Goal: Information Seeking & Learning: Learn about a topic

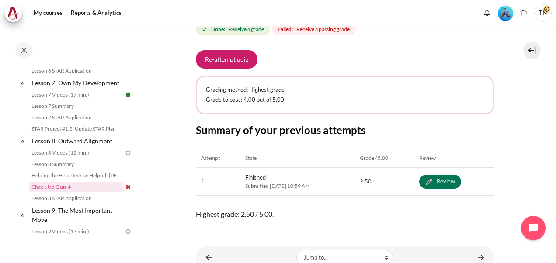
scroll to position [177, 0]
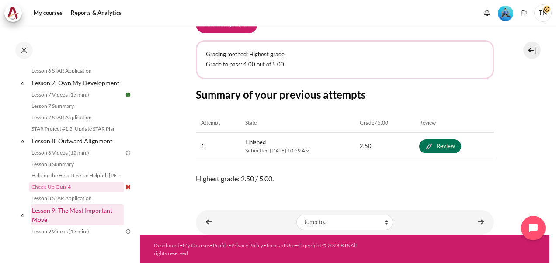
click at [74, 223] on link "Lesson 9: The Most Important Move" at bounding box center [78, 214] width 94 height 21
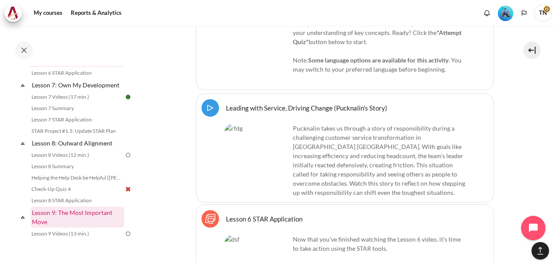
click at [77, 221] on link "Lesson 9: The Most Important Move" at bounding box center [78, 217] width 94 height 21
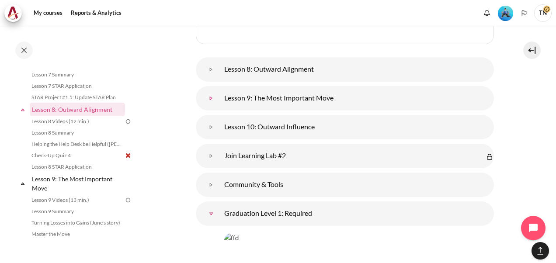
click at [220, 104] on link "Lesson 9: The Most Important Move" at bounding box center [210, 98] width 17 height 17
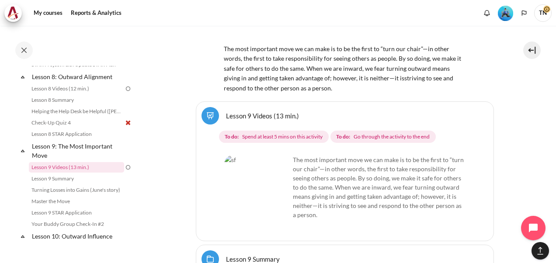
click at [226, 120] on link "Lesson 9 Videos (13 min.)" at bounding box center [262, 115] width 73 height 8
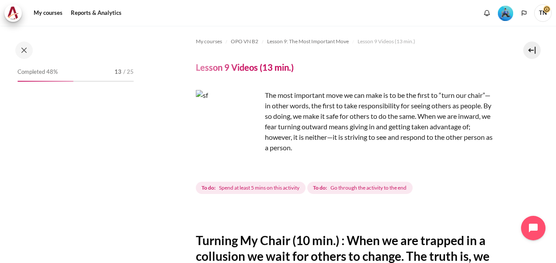
click at [249, 140] on img "Content" at bounding box center [229, 123] width 66 height 66
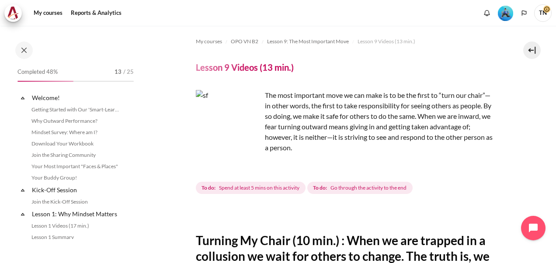
scroll to position [690, 0]
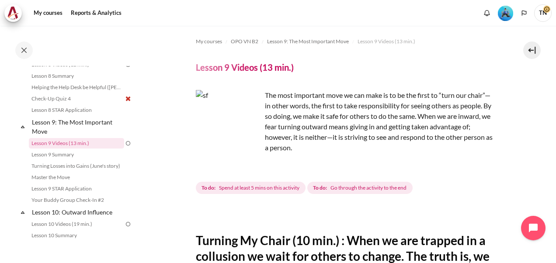
click at [249, 140] on img "Content" at bounding box center [229, 123] width 66 height 66
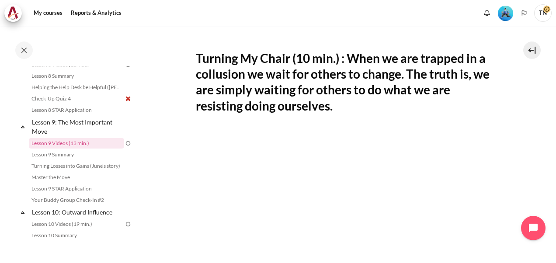
scroll to position [264, 0]
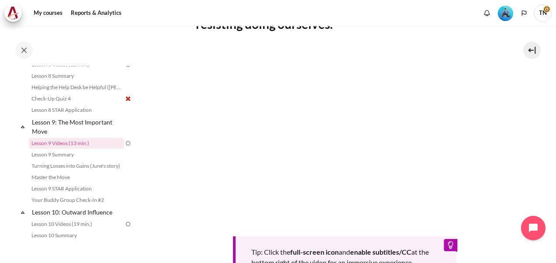
click at [527, 182] on section "My courses OPO VN B2 Lesson 9: The Most Important Move Lesson 9 Videos (13 min.…" at bounding box center [344, 79] width 409 height 634
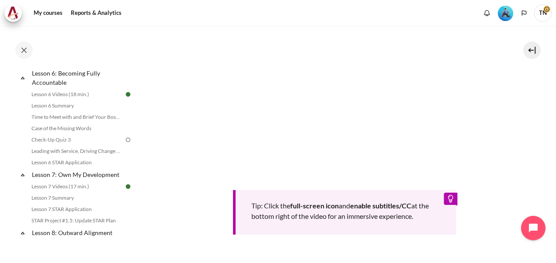
scroll to position [508, 0]
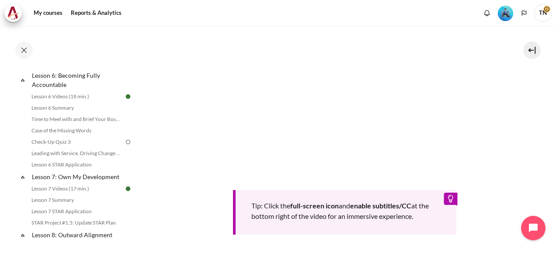
click at [142, 160] on section "My courses OPO VN B2 Lesson 9: The Most Important Move Lesson 9 Videos (13 min.…" at bounding box center [344, 33] width 409 height 634
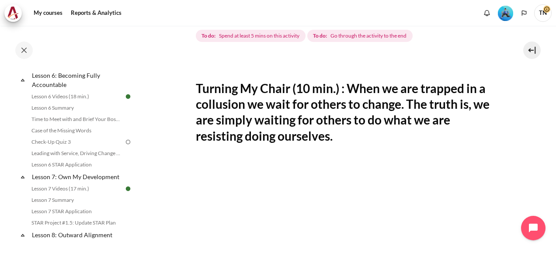
scroll to position [135, 0]
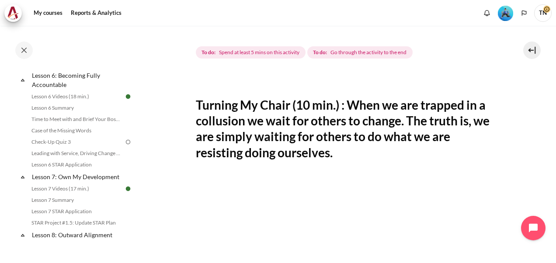
click at [161, 116] on section "My courses OPO VN B2 Lesson 9: The Most Important Move Lesson 9 Videos (13 min.…" at bounding box center [344, 207] width 409 height 634
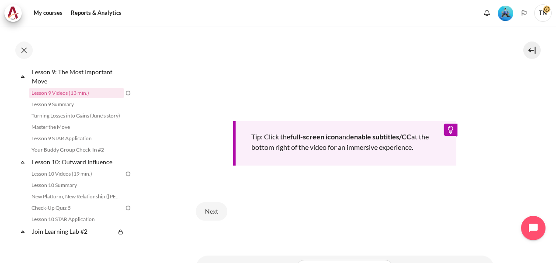
scroll to position [423, 0]
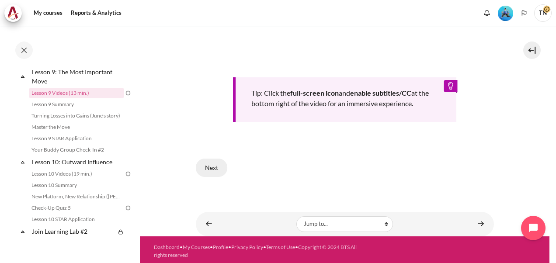
click at [208, 167] on button "Next" at bounding box center [211, 168] width 31 height 18
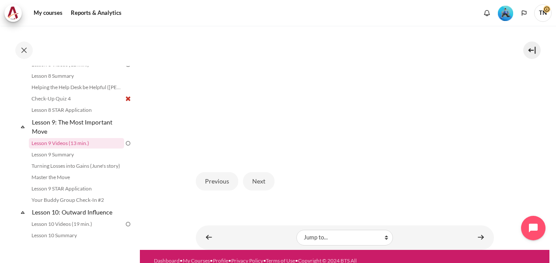
scroll to position [290, 0]
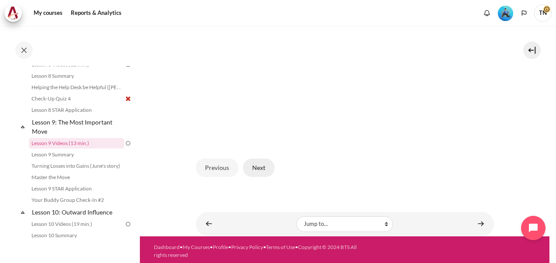
click at [261, 166] on button "Next" at bounding box center [258, 168] width 31 height 18
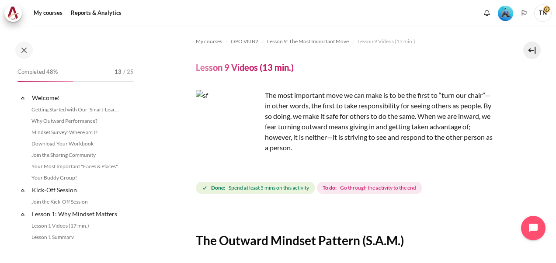
scroll to position [690, 0]
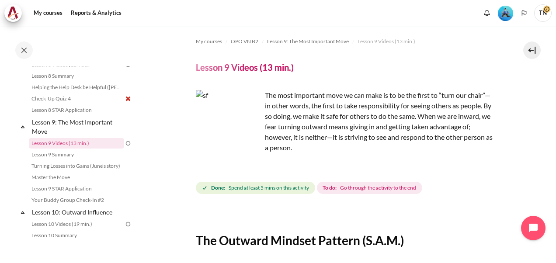
click at [249, 139] on img "Content" at bounding box center [229, 123] width 66 height 66
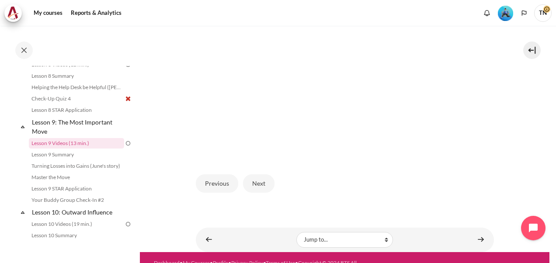
scroll to position [290, 0]
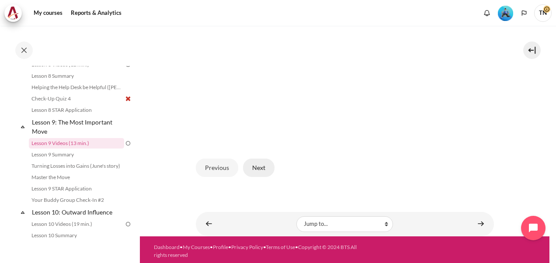
click at [263, 165] on button "Next" at bounding box center [258, 168] width 31 height 18
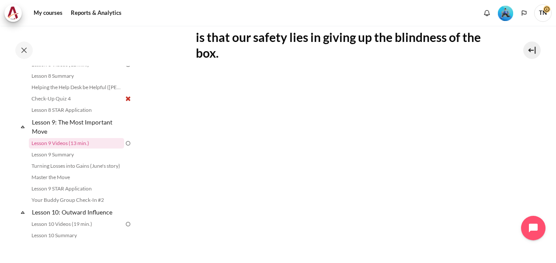
scroll to position [306, 0]
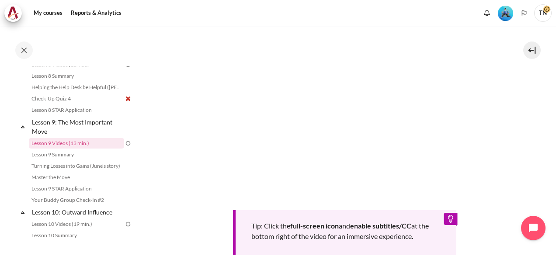
click at [516, 192] on section "My courses OPO VN B2 Lesson 9: The Most Important Move Lesson 9 Videos (13 min.…" at bounding box center [344, 44] width 409 height 649
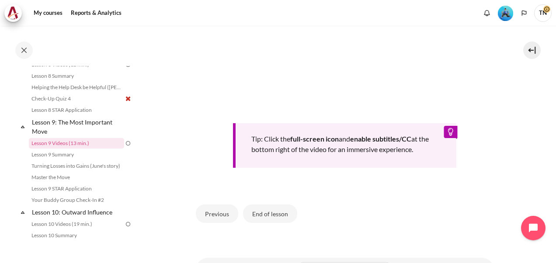
scroll to position [393, 0]
click at [272, 215] on button "End of lesson" at bounding box center [270, 213] width 54 height 18
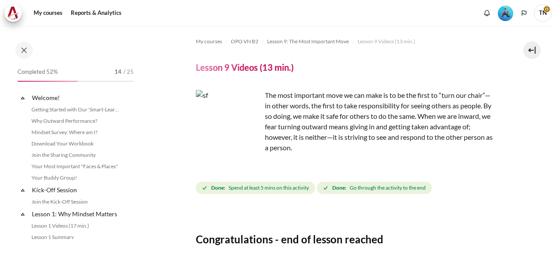
scroll to position [690, 0]
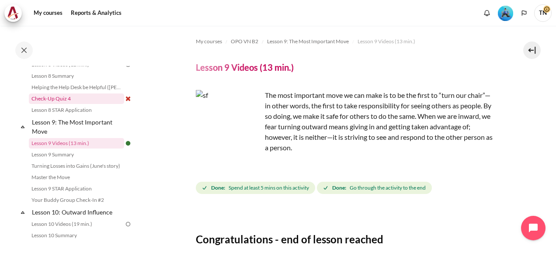
click at [57, 104] on link "Check-Up Quiz 4" at bounding box center [76, 99] width 95 height 10
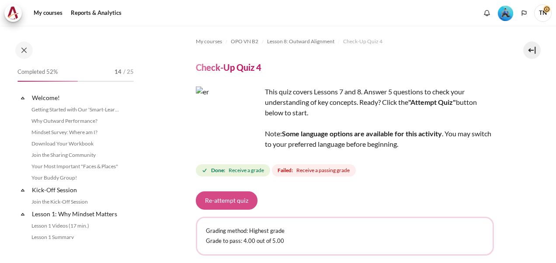
scroll to position [645, 0]
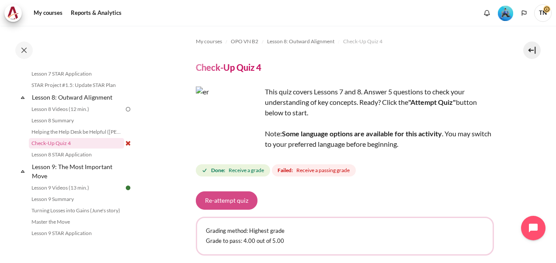
click at [229, 204] on button "Re-attempt quiz" at bounding box center [227, 200] width 62 height 18
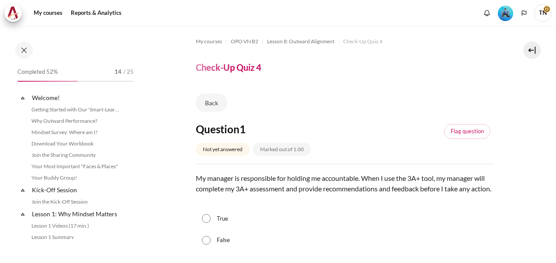
scroll to position [645, 0]
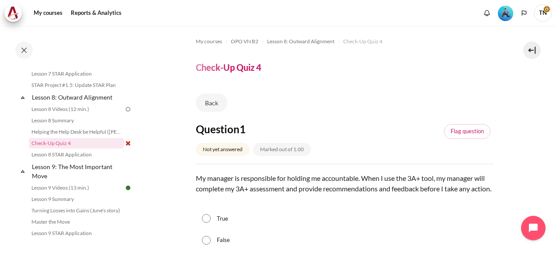
click at [207, 245] on input "False" at bounding box center [206, 240] width 9 height 9
radio input "true"
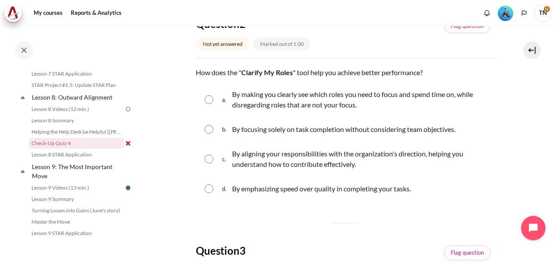
scroll to position [306, 0]
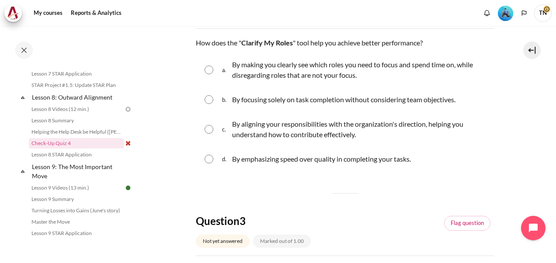
click at [212, 134] on input "Content" at bounding box center [208, 129] width 9 height 9
radio input "true"
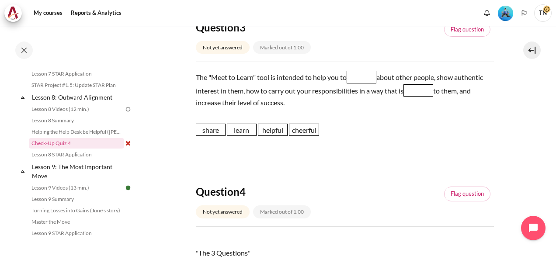
scroll to position [524, 0]
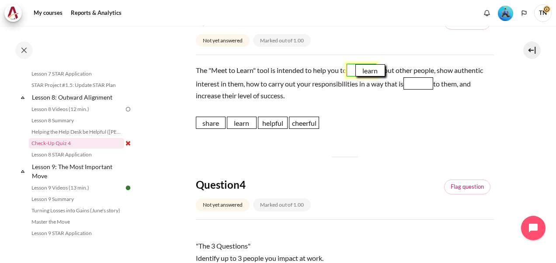
drag, startPoint x: 237, startPoint y: 136, endPoint x: 365, endPoint y: 83, distance: 138.7
click at [365, 76] on span "learn" at bounding box center [370, 70] width 30 height 12
drag, startPoint x: 273, startPoint y: 134, endPoint x: 426, endPoint y: 94, distance: 158.5
click at [426, 88] on span "helpful" at bounding box center [428, 82] width 30 height 12
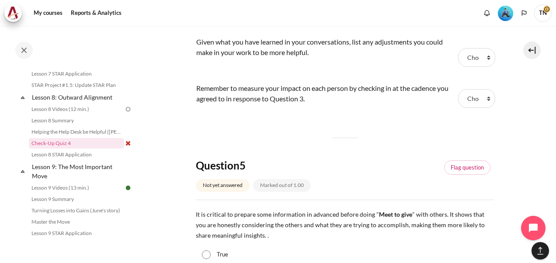
scroll to position [874, 0]
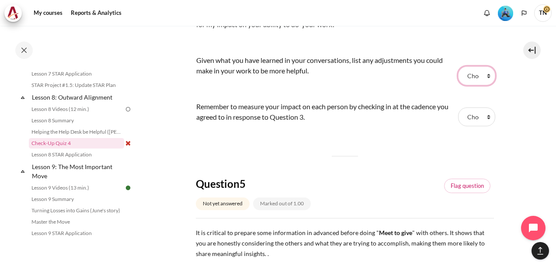
click at [485, 84] on select "Choose... Step 1 Step 3 Step 2" at bounding box center [476, 75] width 37 height 18
select select "1"
click at [458, 76] on select "Choose... Step 1 Step 3 Step 2" at bounding box center [476, 75] width 37 height 18
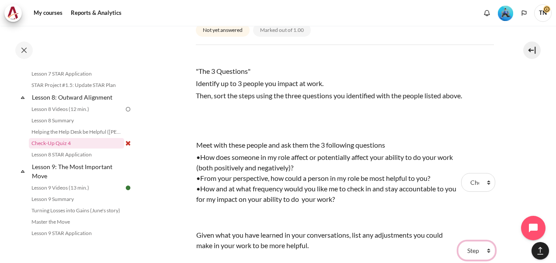
scroll to position [743, 0]
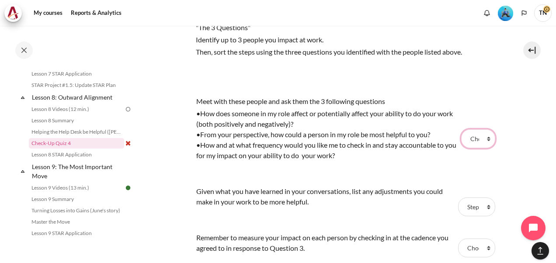
click at [482, 146] on select "Choose... Step 1 Step 3 Step 2" at bounding box center [478, 138] width 34 height 18
select select "1"
click at [461, 139] on select "Choose... Step 1 Step 3 Step 2" at bounding box center [478, 138] width 34 height 18
click at [483, 216] on select "Choose... Step 1 Step 3 Step 2" at bounding box center [476, 206] width 37 height 18
select select "3"
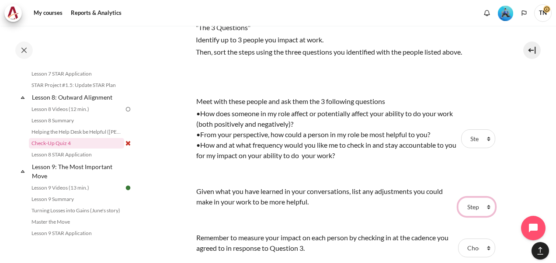
click at [458, 207] on select "Choose... Step 1 Step 3 Step 2" at bounding box center [476, 206] width 37 height 18
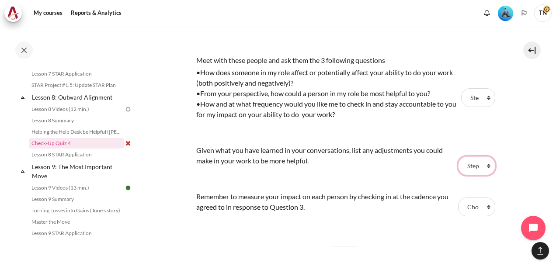
scroll to position [830, 0]
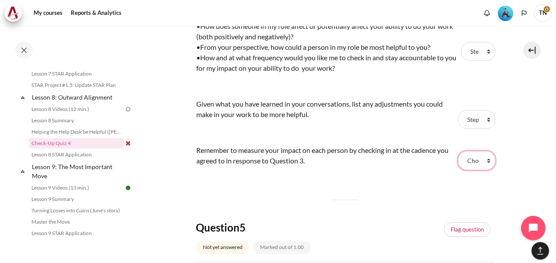
click at [485, 170] on select "Choose... Step 1 Step 3 Step 2" at bounding box center [476, 160] width 37 height 18
select select "2"
click at [458, 161] on select "Choose... Step 1 Step 3 Step 2" at bounding box center [476, 160] width 37 height 18
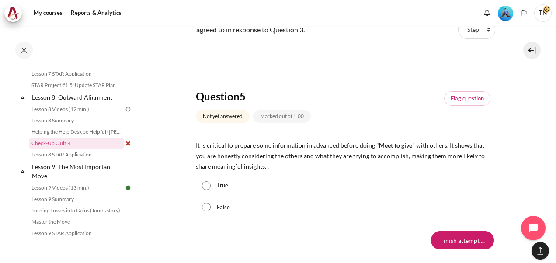
click at [207, 190] on input "True" at bounding box center [206, 185] width 9 height 9
radio input "true"
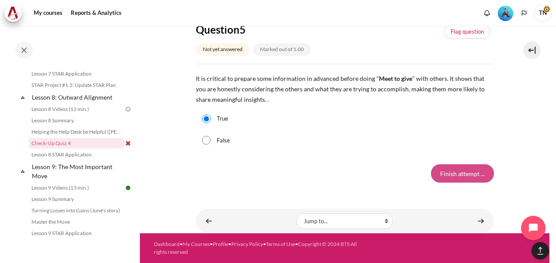
click at [456, 180] on input "Finish attempt ..." at bounding box center [462, 173] width 63 height 18
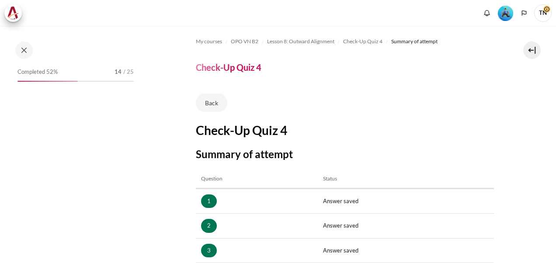
scroll to position [131, 0]
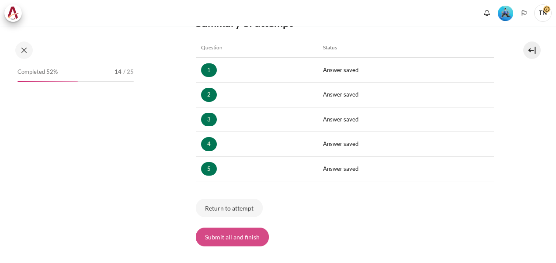
click at [237, 237] on button "Submit all and finish" at bounding box center [232, 237] width 73 height 18
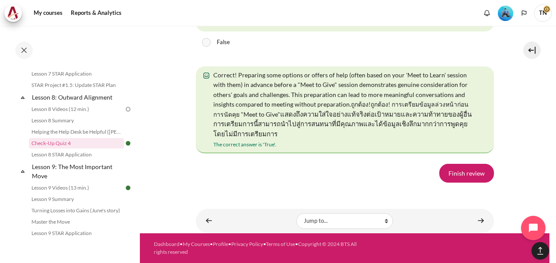
scroll to position [1802, 0]
click at [454, 178] on link "Finish review" at bounding box center [466, 173] width 55 height 18
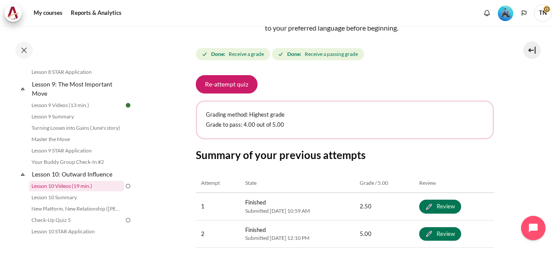
scroll to position [733, 0]
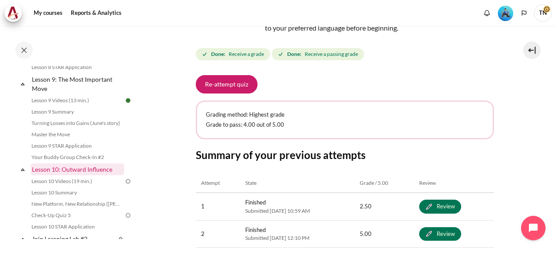
click at [64, 175] on link "Lesson 10: Outward Influence" at bounding box center [78, 169] width 94 height 12
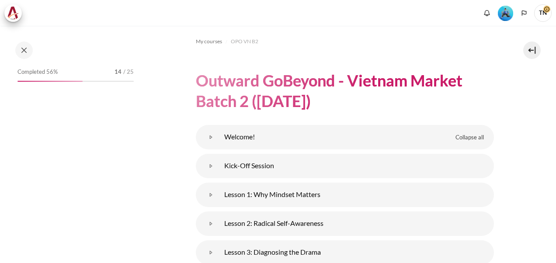
scroll to position [3272, 0]
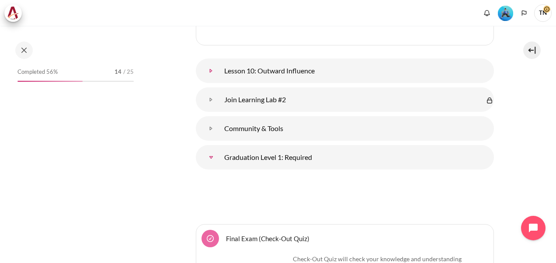
click at [220, 64] on link "Lesson 10: Outward Influence" at bounding box center [210, 70] width 17 height 17
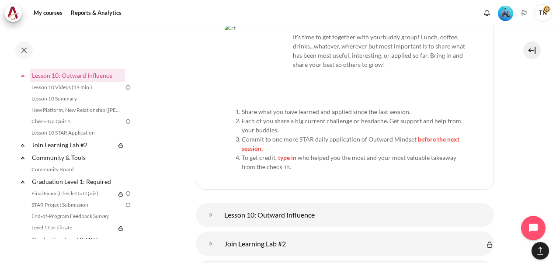
scroll to position [3228, 0]
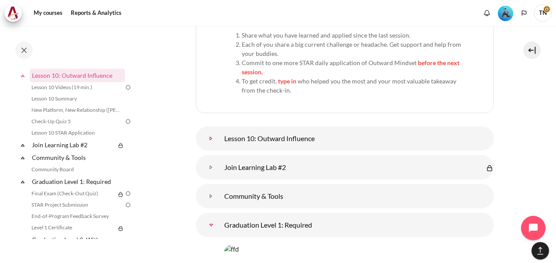
click at [220, 135] on link "Lesson 10: Outward Influence" at bounding box center [210, 138] width 17 height 17
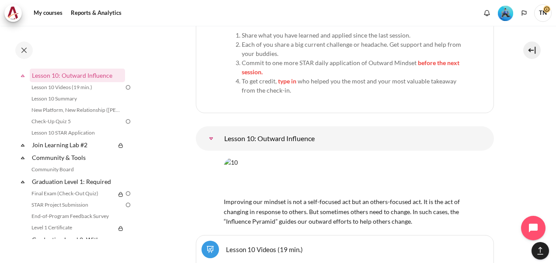
scroll to position [3316, 0]
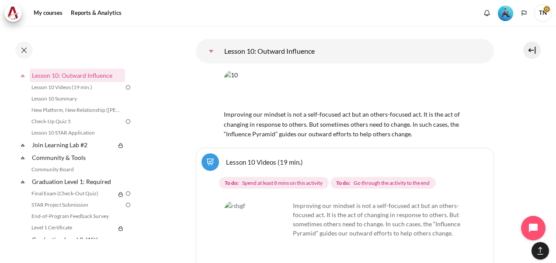
click at [226, 158] on link "Lesson 10 Videos (19 min.)" at bounding box center [264, 162] width 77 height 8
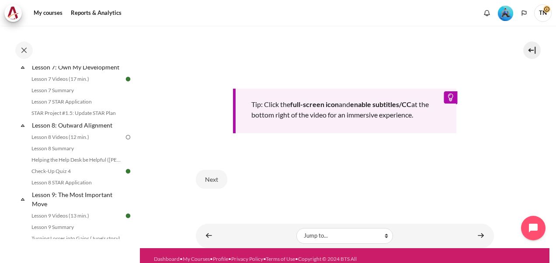
scroll to position [386, 0]
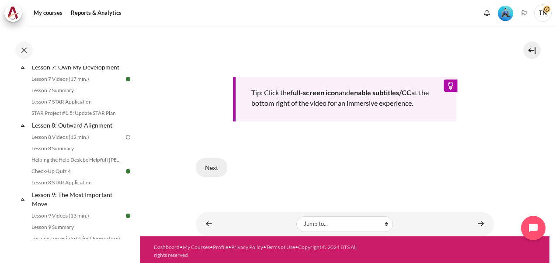
click at [211, 168] on button "Next" at bounding box center [211, 167] width 31 height 18
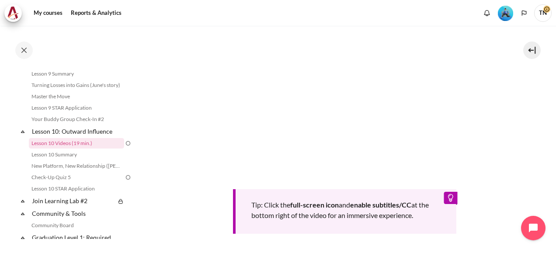
scroll to position [418, 0]
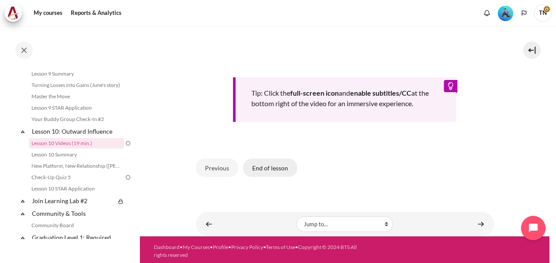
click at [275, 170] on button "End of lesson" at bounding box center [270, 168] width 54 height 18
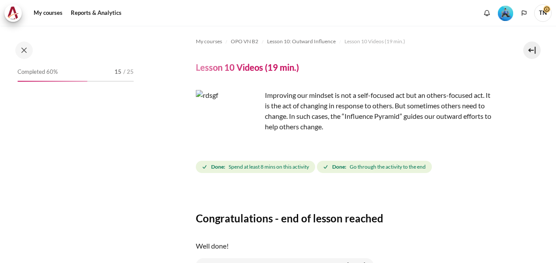
scroll to position [771, 0]
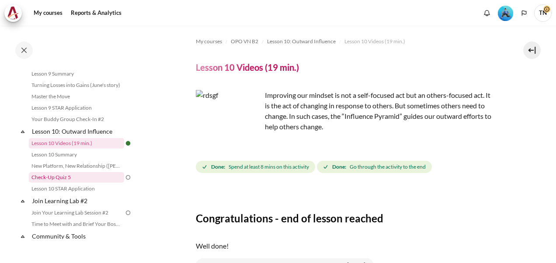
click at [60, 183] on link "Check-Up Quiz 5" at bounding box center [76, 177] width 95 height 10
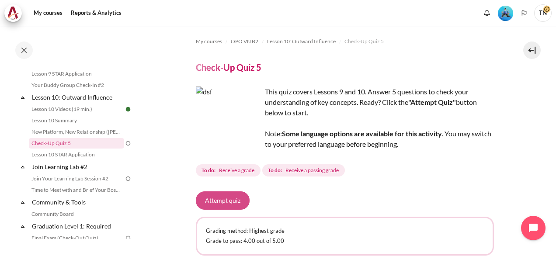
click at [218, 202] on button "Attempt quiz" at bounding box center [223, 200] width 54 height 18
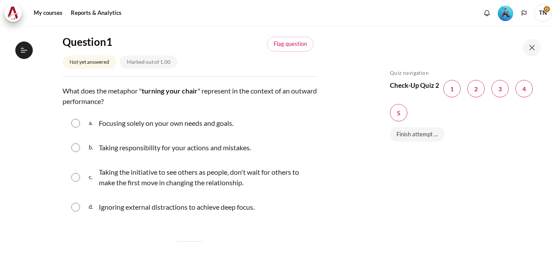
scroll to position [805, 0]
click at [78, 177] on input "Content" at bounding box center [75, 177] width 9 height 9
radio input "true"
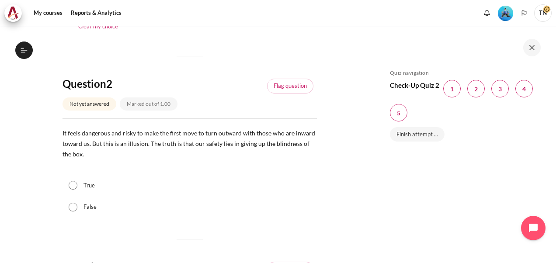
scroll to position [350, 0]
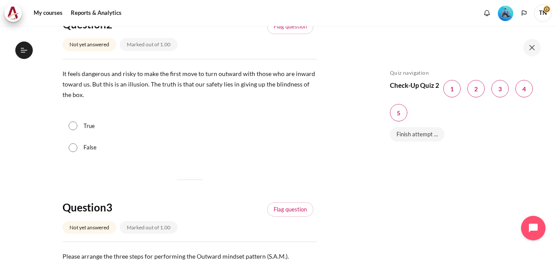
click at [73, 126] on input "True" at bounding box center [73, 125] width 9 height 9
radio input "true"
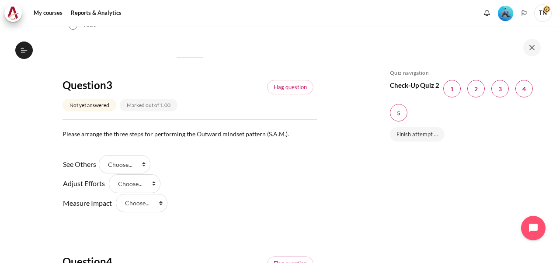
scroll to position [481, 0]
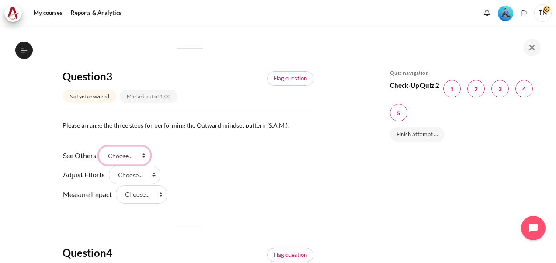
click at [146, 151] on select "Choose... Step 1 Step 3 Step 2" at bounding box center [125, 155] width 52 height 18
select select "1"
click at [102, 146] on select "Choose... Step 1 Step 3 Step 2" at bounding box center [125, 155] width 52 height 18
click at [155, 172] on select "Choose... Step 1 Step 3 Step 2" at bounding box center [135, 175] width 52 height 18
select select "3"
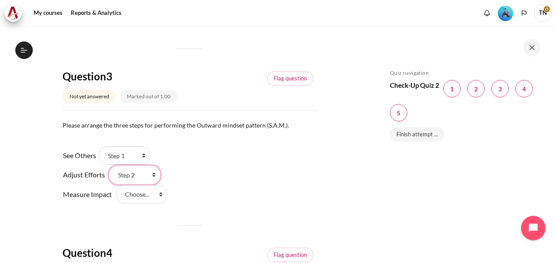
click at [109, 166] on select "Choose... Step 1 Step 3 Step 2" at bounding box center [135, 175] width 52 height 18
click at [160, 191] on select "Choose... Step 1 Step 3 Step 2" at bounding box center [142, 194] width 52 height 18
select select "2"
click at [116, 185] on select "Choose... Step 1 Step 3 Step 2" at bounding box center [142, 194] width 52 height 18
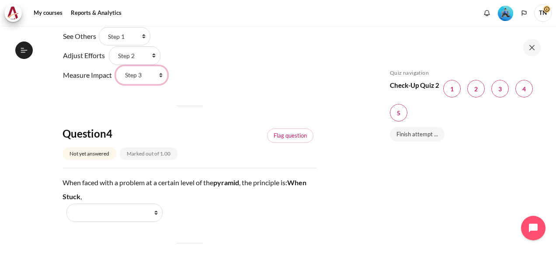
scroll to position [612, 0]
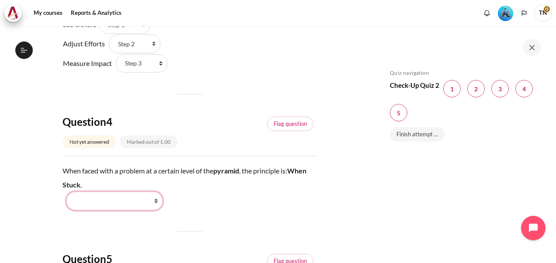
click at [135, 204] on select "Work Harder Go Higher Go Lower Stay Put" at bounding box center [114, 201] width 96 height 18
click at [221, 204] on div "When faced with a problem at a certain level of the pyramid , the principle is:…" at bounding box center [189, 187] width 254 height 46
click at [155, 199] on select "Work Harder Go Higher Go Lower Stay Put" at bounding box center [114, 201] width 96 height 18
select select "2"
click at [66, 192] on select "Work Harder Go Higher Go Lower Stay Put" at bounding box center [114, 201] width 96 height 18
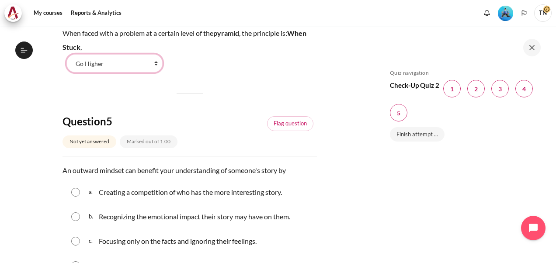
scroll to position [786, 0]
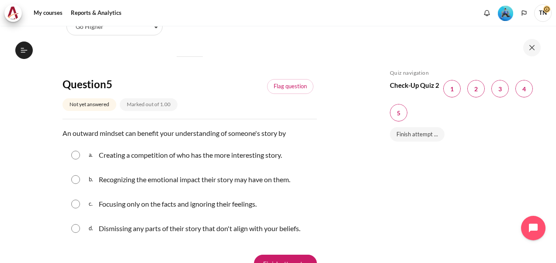
click at [75, 178] on input "Content" at bounding box center [75, 179] width 9 height 9
radio input "true"
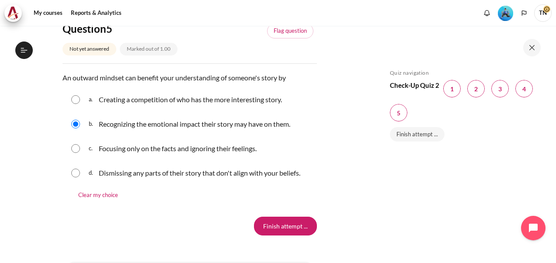
scroll to position [874, 0]
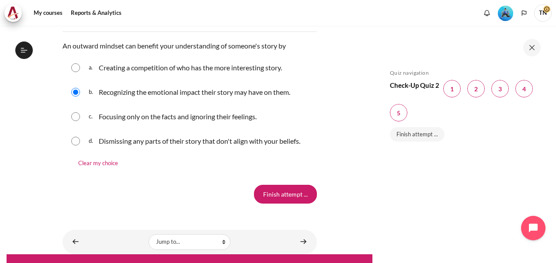
click at [77, 118] on input "Content" at bounding box center [75, 116] width 9 height 9
radio input "true"
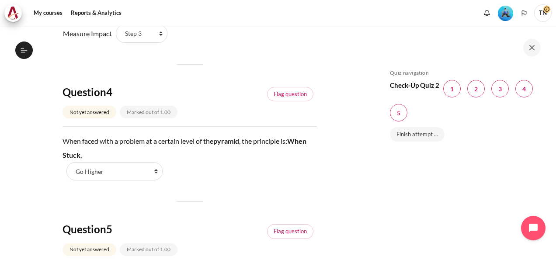
scroll to position [655, 0]
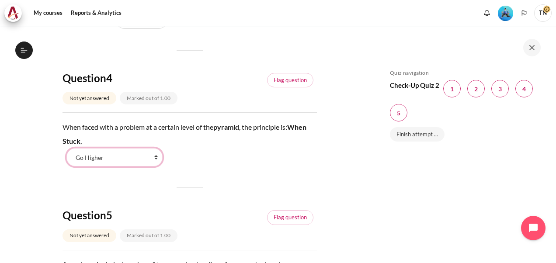
click at [156, 155] on select "Work Harder Go Higher Go Lower Stay Put" at bounding box center [114, 157] width 96 height 18
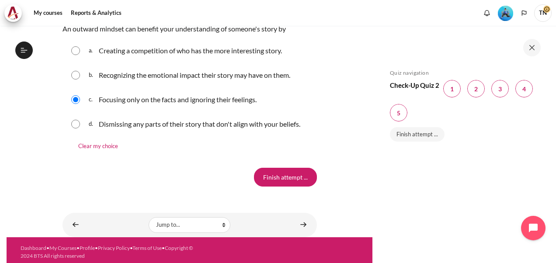
scroll to position [893, 0]
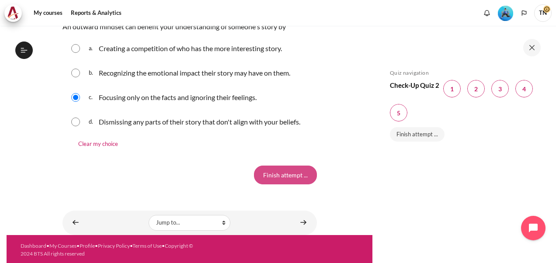
click at [282, 178] on input "Finish attempt ..." at bounding box center [285, 175] width 63 height 18
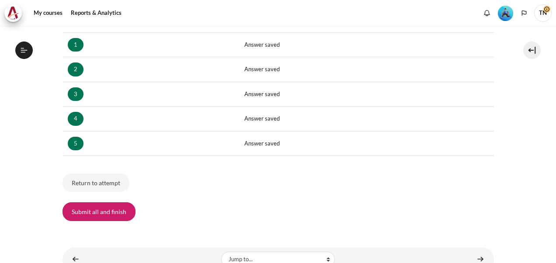
scroll to position [203, 0]
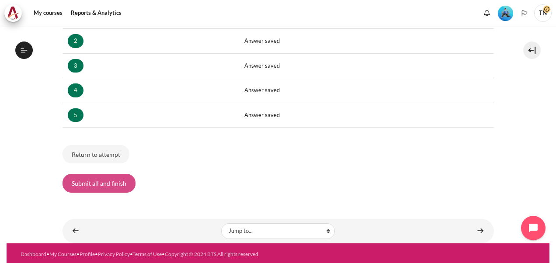
click at [101, 179] on button "Submit all and finish" at bounding box center [98, 183] width 73 height 18
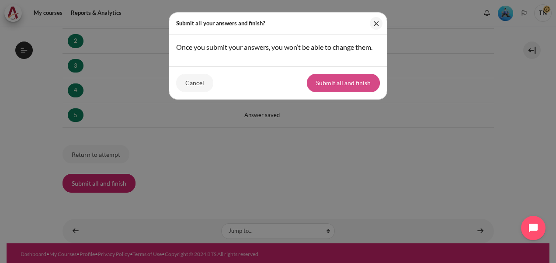
click at [343, 84] on button "Submit all and finish" at bounding box center [343, 83] width 73 height 18
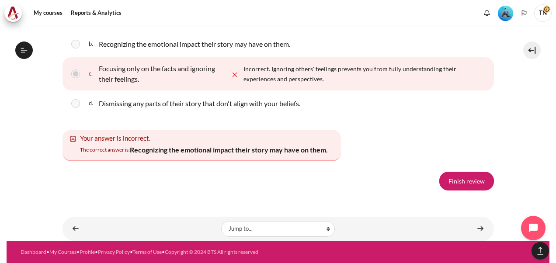
scroll to position [1577, 0]
click at [458, 190] on link "Finish review" at bounding box center [466, 181] width 55 height 18
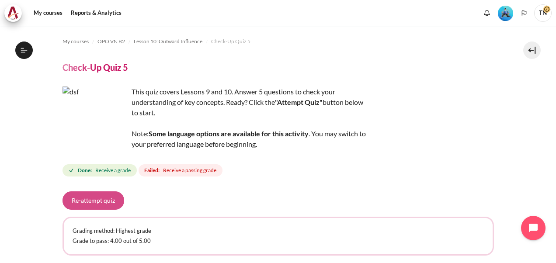
click at [86, 204] on button "Re-attempt quiz" at bounding box center [93, 200] width 62 height 18
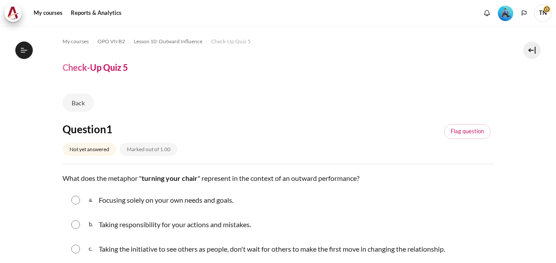
scroll to position [805, 0]
click at [76, 249] on input "Content" at bounding box center [75, 249] width 9 height 9
radio input "true"
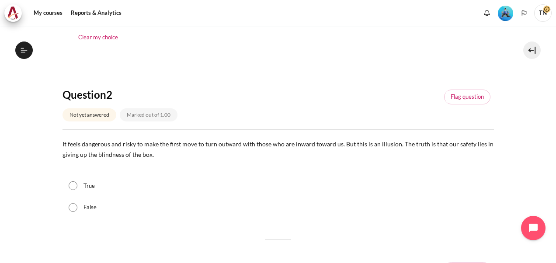
scroll to position [262, 0]
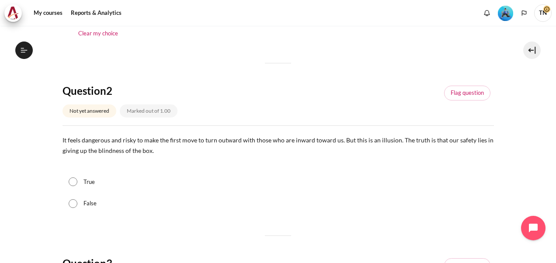
click at [72, 183] on input "True" at bounding box center [73, 181] width 9 height 9
radio input "true"
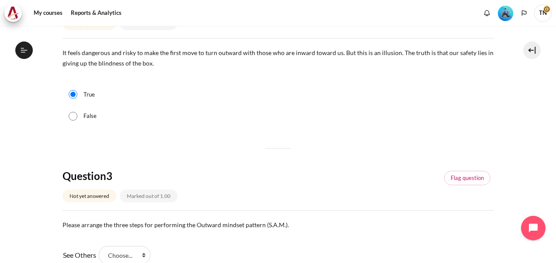
scroll to position [437, 0]
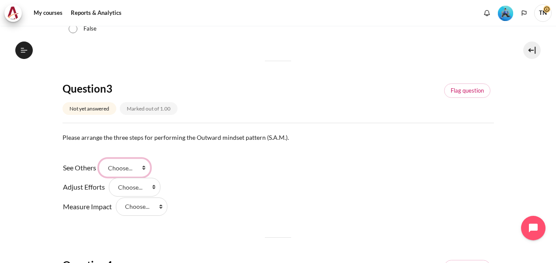
click at [146, 164] on select "Choose... Step 1 Step 3 Step 2" at bounding box center [125, 168] width 52 height 18
select select "1"
click at [102, 159] on select "Choose... Step 1 Step 3 Step 2" at bounding box center [125, 168] width 52 height 18
click at [153, 184] on select "Choose... Step 1 Step 3 Step 2" at bounding box center [135, 187] width 52 height 18
select select "3"
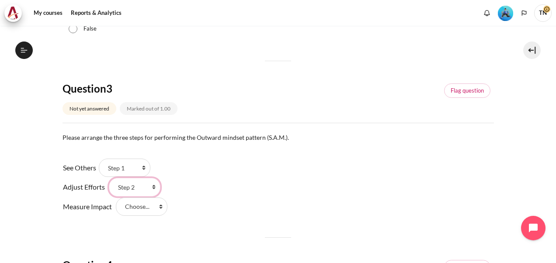
click at [109, 178] on select "Choose... Step 1 Step 3 Step 2" at bounding box center [135, 187] width 52 height 18
click at [160, 201] on select "Choose... Step 1 Step 3 Step 2" at bounding box center [142, 206] width 52 height 18
select select "2"
click at [116, 197] on select "Choose... Step 1 Step 3 Step 2" at bounding box center [142, 206] width 52 height 18
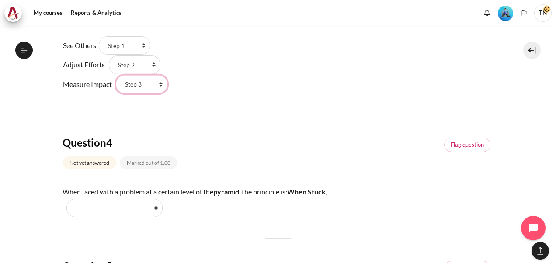
scroll to position [568, 0]
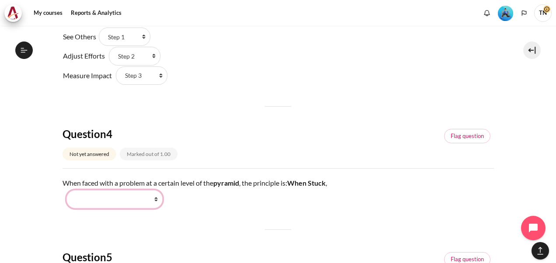
click at [156, 197] on select "Work Harder Go Higher Go Lower Stay Put" at bounding box center [114, 199] width 96 height 18
select select "3"
click at [66, 190] on select "Work Harder Go Higher Go Lower Stay Put" at bounding box center [114, 199] width 96 height 18
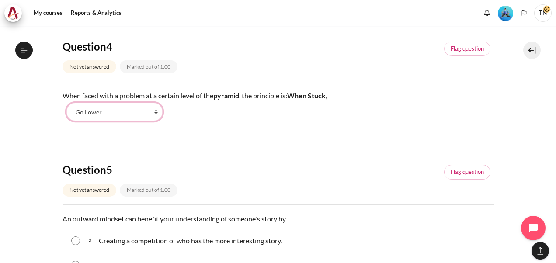
scroll to position [743, 0]
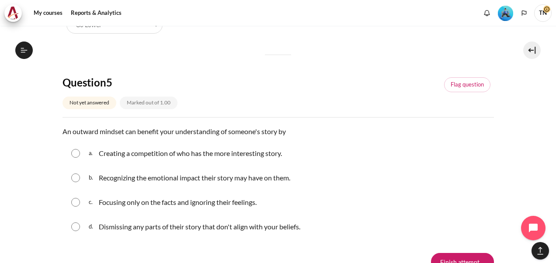
click at [77, 177] on input "Content" at bounding box center [75, 177] width 9 height 9
radio input "true"
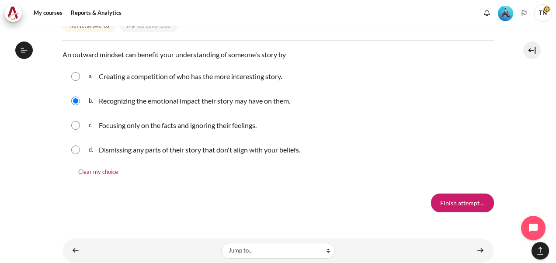
scroll to position [840, 0]
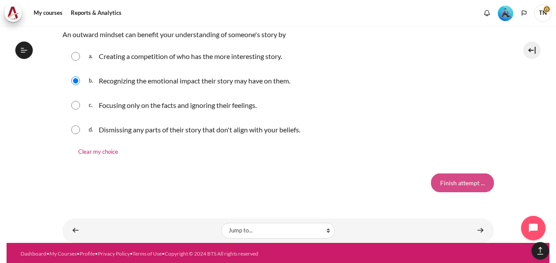
click at [457, 185] on input "Finish attempt ..." at bounding box center [462, 182] width 63 height 18
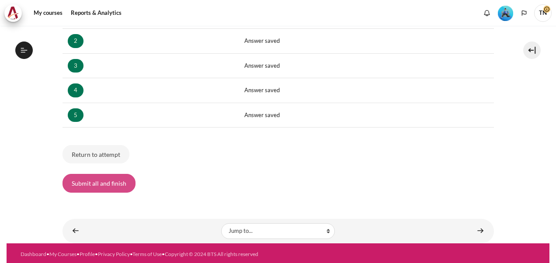
scroll to position [805, 0]
click at [99, 184] on button "Submit all and finish" at bounding box center [98, 183] width 73 height 18
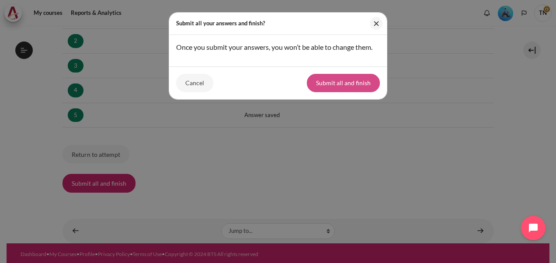
click at [353, 85] on button "Submit all and finish" at bounding box center [343, 83] width 73 height 18
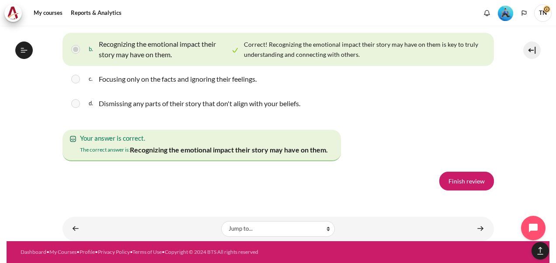
scroll to position [1621, 0]
click at [466, 184] on link "Finish review" at bounding box center [466, 181] width 55 height 18
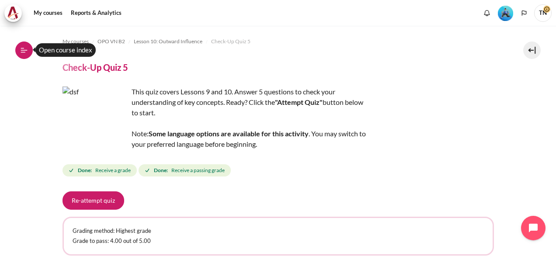
click at [22, 51] on icon at bounding box center [24, 50] width 8 height 8
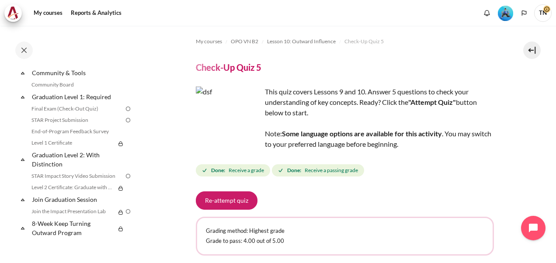
scroll to position [944, 0]
click at [52, 225] on link "8-Week Keep Turning Outward Program" at bounding box center [73, 227] width 85 height 21
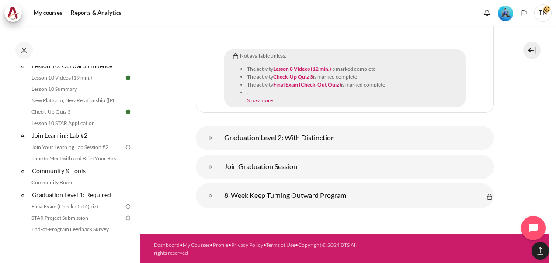
scroll to position [838, 0]
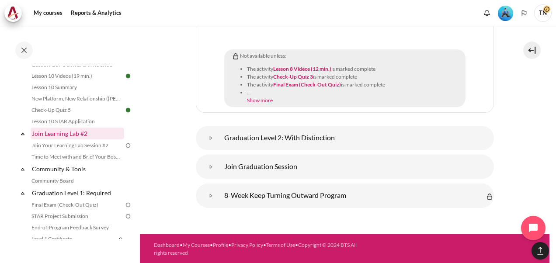
click at [60, 139] on link "Join Learning Lab #2" at bounding box center [78, 134] width 94 height 12
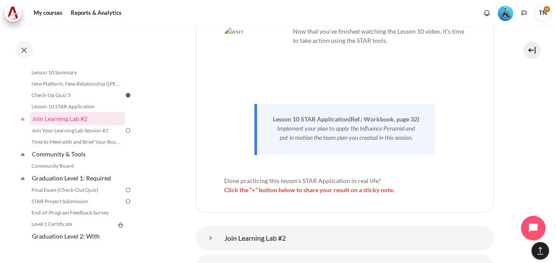
scroll to position [4067, 0]
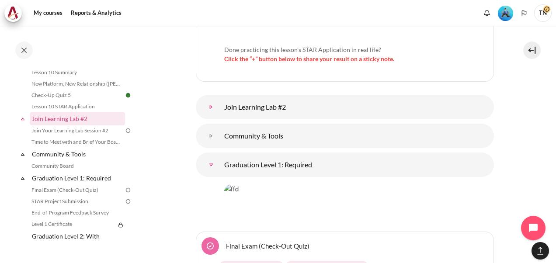
click at [220, 109] on link "Join Learning Lab #2" at bounding box center [210, 106] width 17 height 17
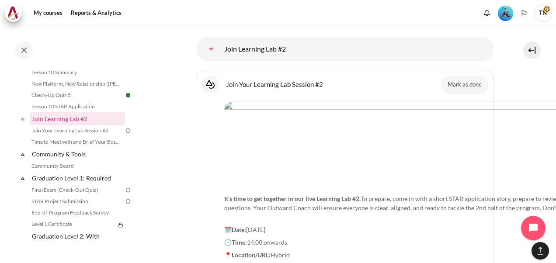
scroll to position [4111, 0]
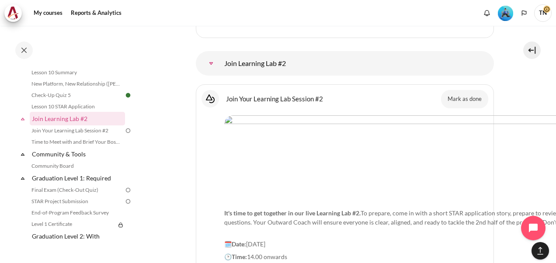
click at [226, 100] on link "Join Your Learning Lab Session #2 Interactive Content" at bounding box center [274, 98] width 97 height 8
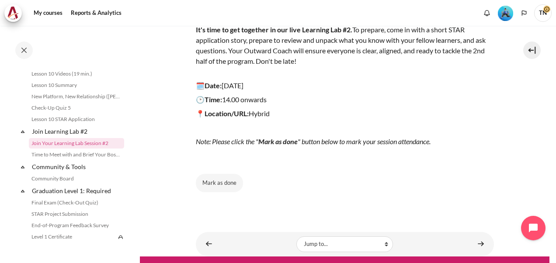
scroll to position [146, 0]
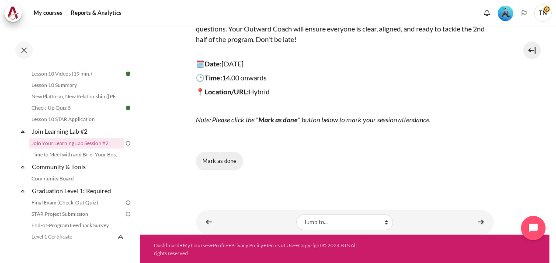
click at [219, 163] on button "Mark as done" at bounding box center [219, 161] width 47 height 18
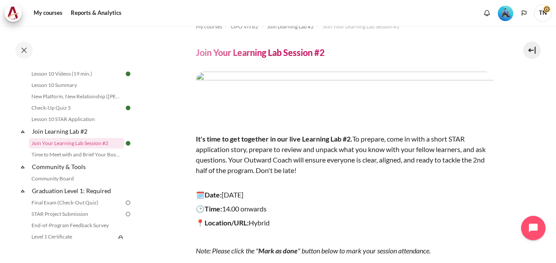
scroll to position [0, 0]
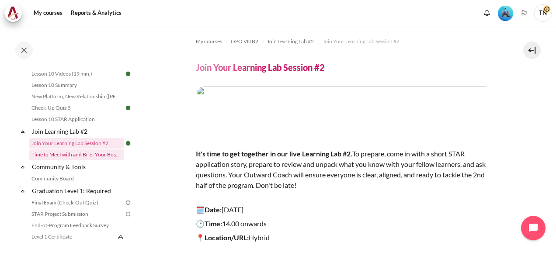
click at [74, 160] on link "Time to Meet with and Brief Your Boss #2" at bounding box center [76, 154] width 95 height 10
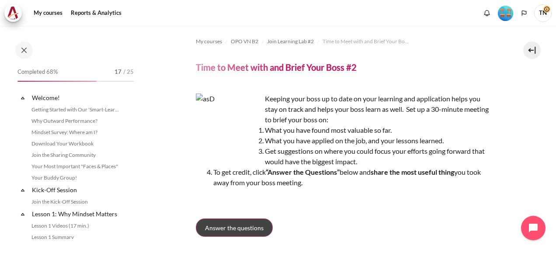
scroll to position [852, 0]
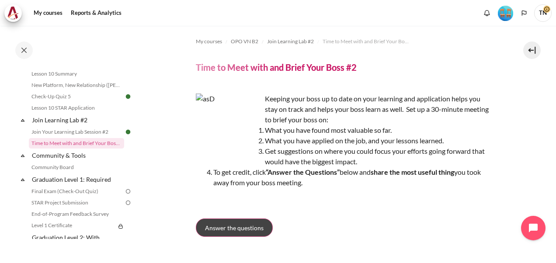
click at [231, 228] on span "Answer the questions" at bounding box center [234, 227] width 59 height 9
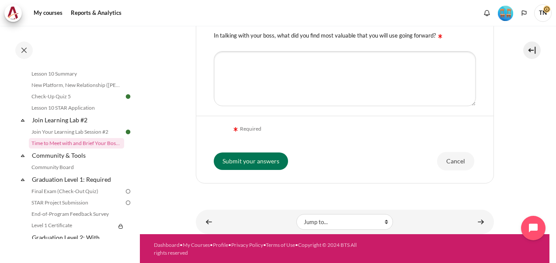
scroll to position [168, 0]
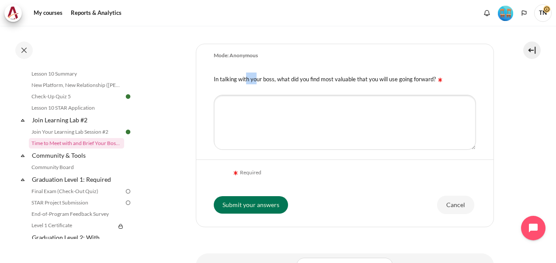
drag, startPoint x: 215, startPoint y: 80, endPoint x: 231, endPoint y: 79, distance: 16.2
click at [231, 79] on label "In talking with your boss, what did you find most valuable that you will use go…" at bounding box center [329, 79] width 231 height 7
drag, startPoint x: 231, startPoint y: 79, endPoint x: 259, endPoint y: 82, distance: 28.2
click at [259, 82] on div "In talking with your boss, what did you find most valuable that you will use go…" at bounding box center [344, 78] width 297 height 22
drag, startPoint x: 431, startPoint y: 79, endPoint x: 204, endPoint y: 74, distance: 226.8
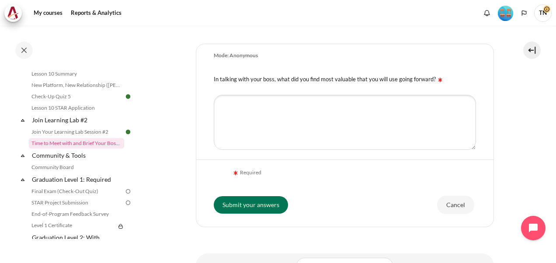
click at [204, 74] on div "In talking with your boss, what did you find most valuable that you will use go…" at bounding box center [344, 78] width 297 height 22
copy label "In talking with your boss, what did you find most valuable that you will use go…"
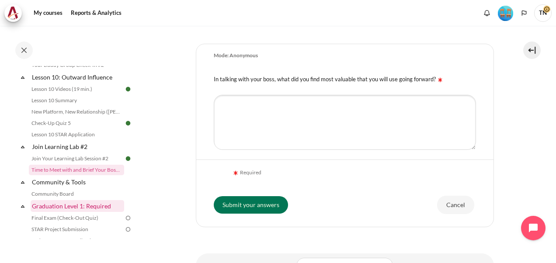
scroll to position [813, 0]
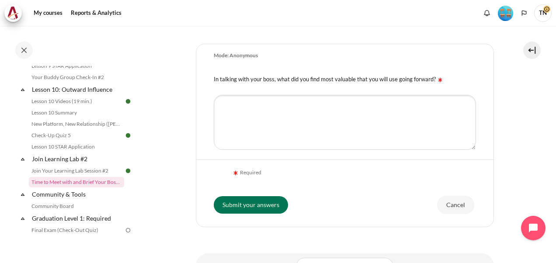
click at [150, 161] on section "My courses OPO VN B2 Join Learning Lab #2 Time to Meet with and Brief Your Boss…" at bounding box center [344, 68] width 409 height 420
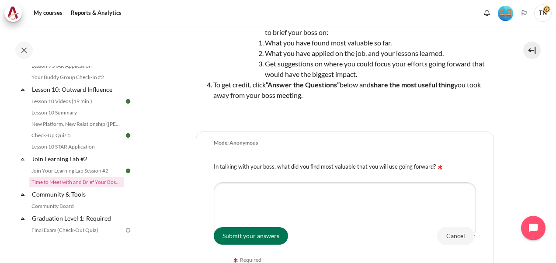
scroll to position [37, 0]
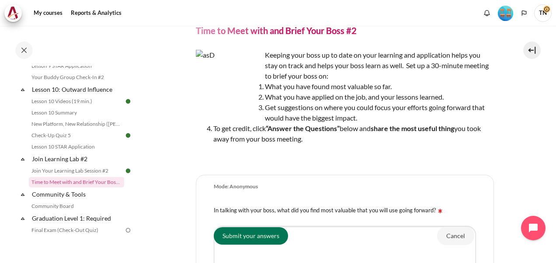
click at [150, 195] on section "My courses OPO VN B2 Join Learning Lab #2 Time to Meet with and Brief Your Boss…" at bounding box center [344, 199] width 409 height 420
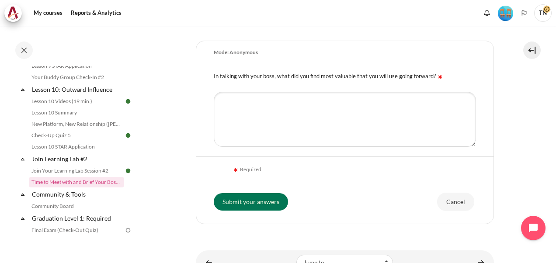
scroll to position [211, 0]
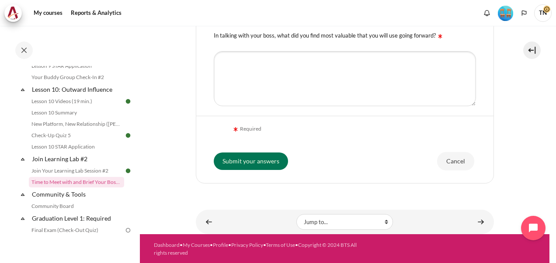
click at [170, 143] on section "My courses OPO VN B2 Join Learning Lab #2 Time to Meet with and Brief Your Boss…" at bounding box center [344, 24] width 409 height 420
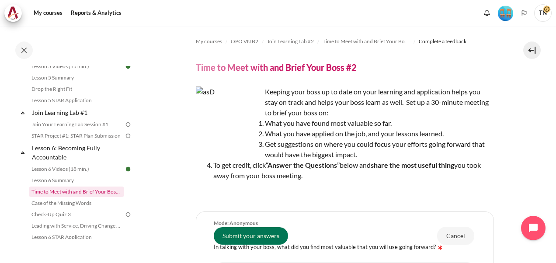
scroll to position [479, 0]
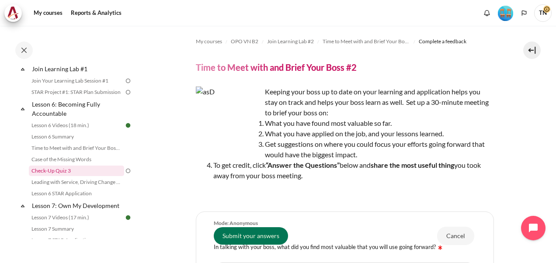
click at [59, 176] on link "Check-Up Quiz 3" at bounding box center [76, 171] width 95 height 10
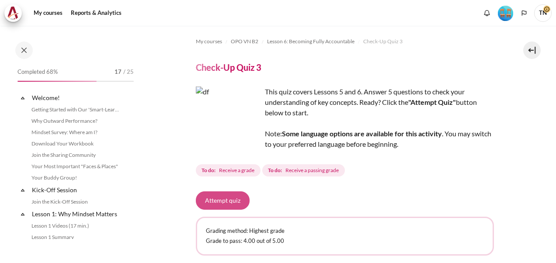
scroll to position [506, 0]
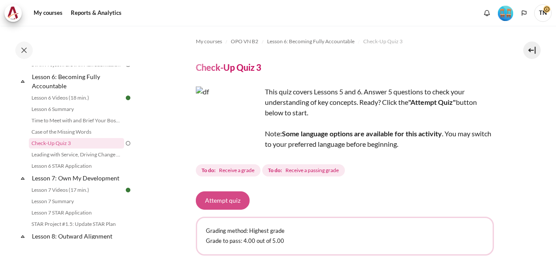
click at [218, 201] on button "Attempt quiz" at bounding box center [223, 200] width 54 height 18
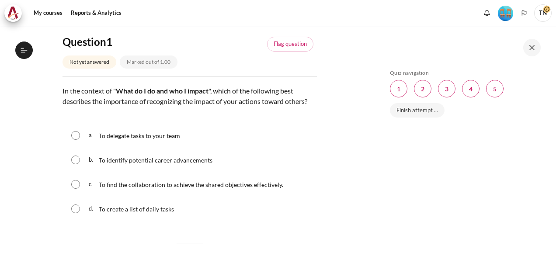
scroll to position [506, 0]
click at [74, 189] on input "Content" at bounding box center [75, 184] width 9 height 9
radio input "true"
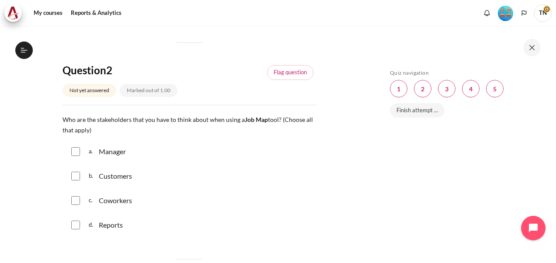
scroll to position [306, 0]
click at [77, 156] on input "Content" at bounding box center [75, 151] width 9 height 9
checkbox input "true"
click at [75, 180] on input "Content" at bounding box center [75, 175] width 9 height 9
checkbox input "true"
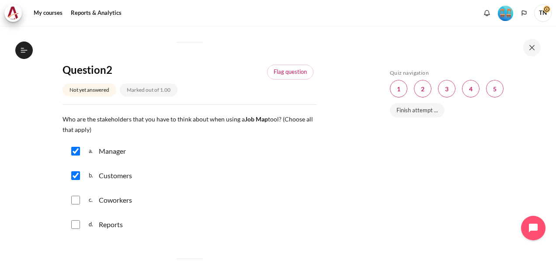
click at [76, 204] on input "Content" at bounding box center [75, 200] width 9 height 9
checkbox input "true"
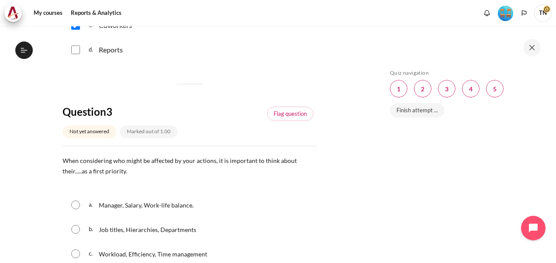
scroll to position [568, 0]
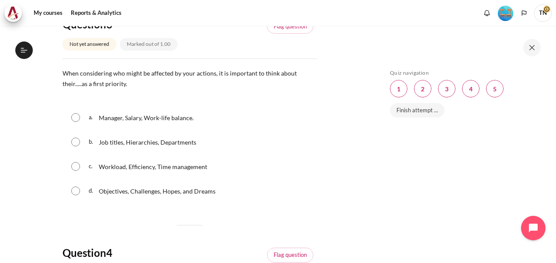
click at [77, 195] on input "Content" at bounding box center [75, 191] width 9 height 9
radio input "true"
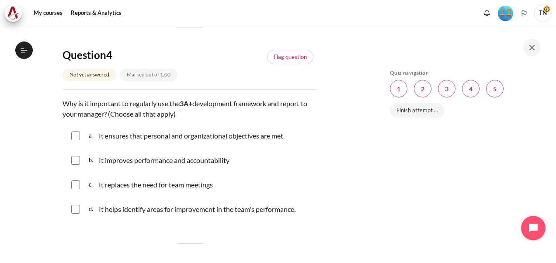
scroll to position [786, 0]
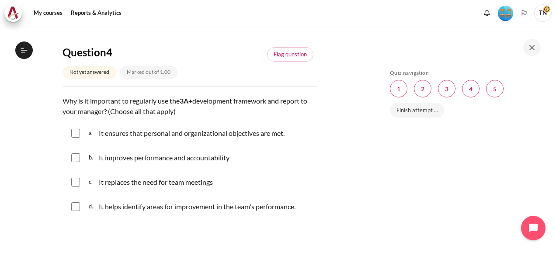
click at [76, 138] on input "Content" at bounding box center [75, 133] width 9 height 9
checkbox input "true"
click at [74, 162] on input "Content" at bounding box center [75, 157] width 9 height 9
checkbox input "true"
click at [76, 211] on input "Content" at bounding box center [75, 206] width 9 height 9
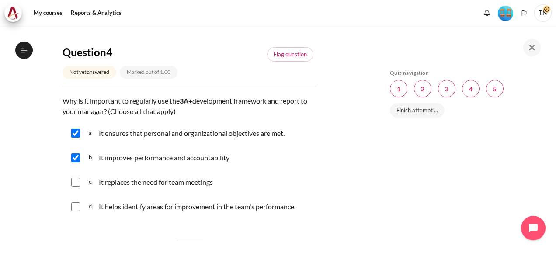
checkbox input "true"
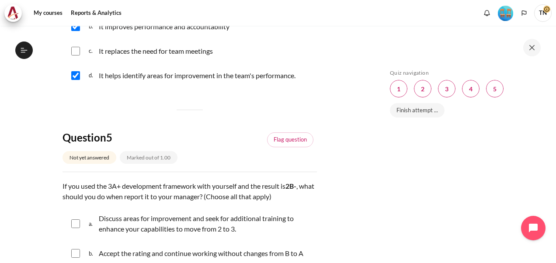
scroll to position [1049, 0]
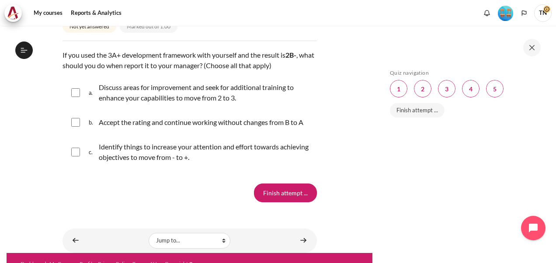
click at [78, 97] on input "Content" at bounding box center [75, 92] width 9 height 9
checkbox input "true"
click at [76, 156] on input "Content" at bounding box center [75, 152] width 9 height 9
checkbox input "true"
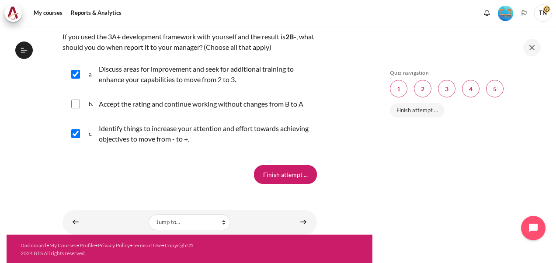
scroll to position [1077, 0]
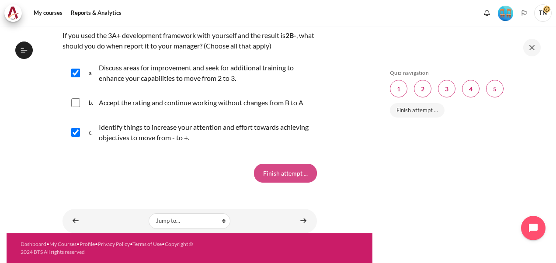
click at [282, 177] on input "Finish attempt ..." at bounding box center [285, 173] width 63 height 18
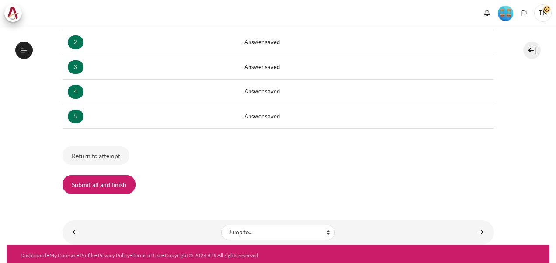
scroll to position [185, 0]
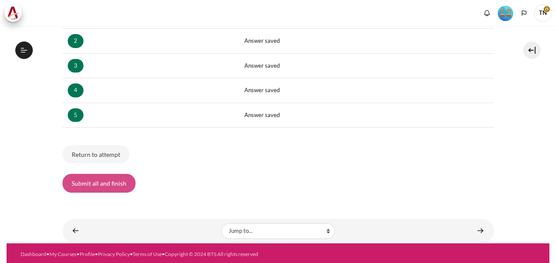
click at [111, 183] on button "Submit all and finish" at bounding box center [98, 183] width 73 height 18
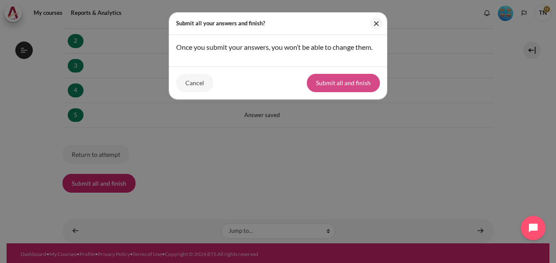
click at [340, 82] on button "Submit all and finish" at bounding box center [343, 83] width 73 height 18
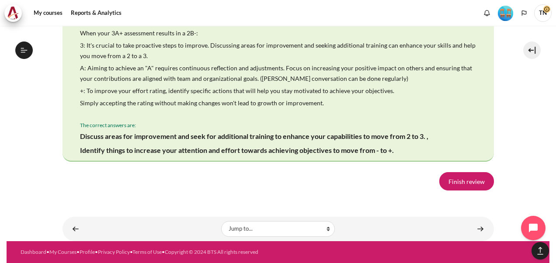
scroll to position [1743, 0]
click at [461, 184] on link "Finish review" at bounding box center [466, 181] width 55 height 18
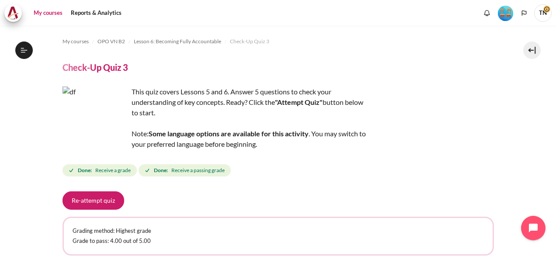
click at [44, 13] on link "My courses" at bounding box center [48, 12] width 35 height 17
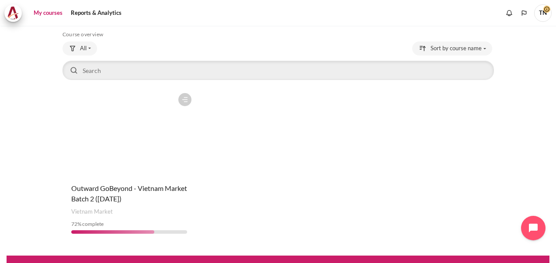
scroll to position [56, 0]
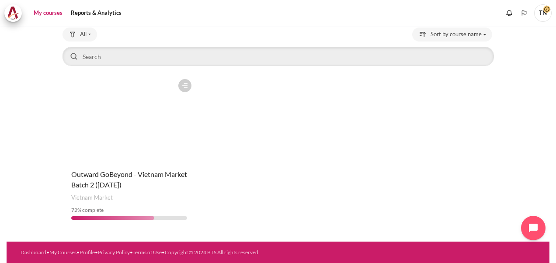
click at [106, 156] on figure "Content" at bounding box center [128, 118] width 133 height 87
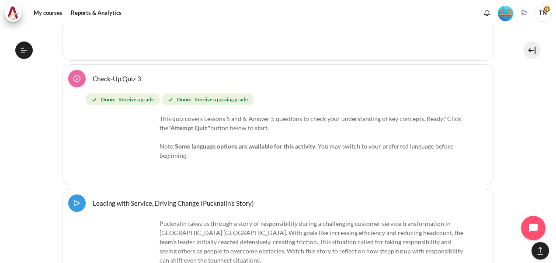
scroll to position [942, 0]
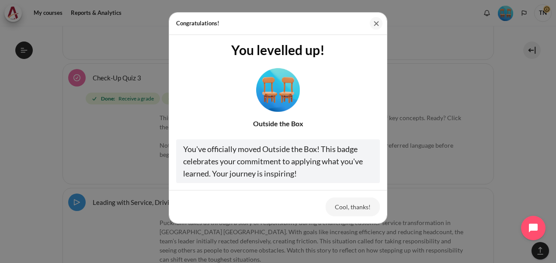
click at [377, 19] on button "Close" at bounding box center [376, 23] width 13 height 13
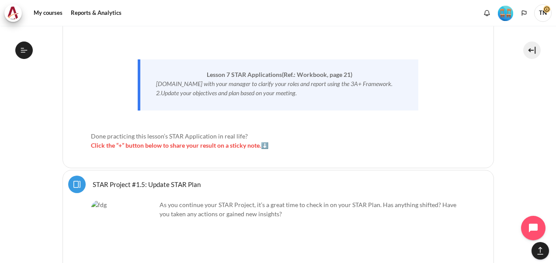
scroll to position [1947, 0]
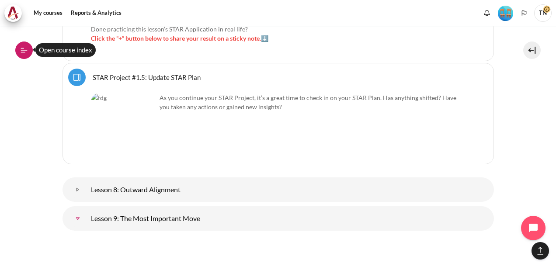
click at [28, 53] on button "Open course index" at bounding box center [23, 50] width 17 height 17
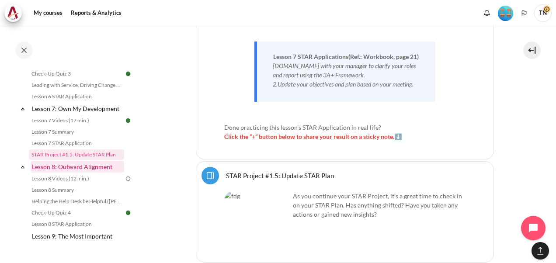
scroll to position [637, 0]
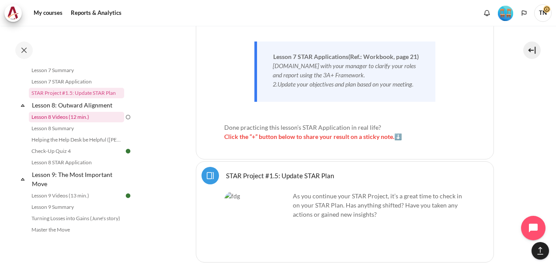
click at [60, 122] on link "Lesson 8 Videos (12 min.)" at bounding box center [76, 117] width 95 height 10
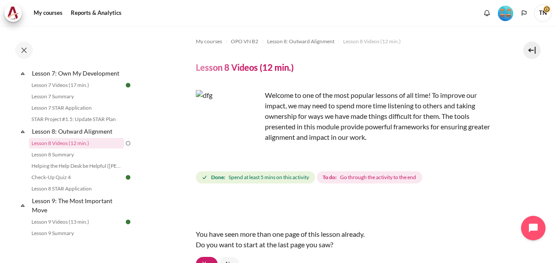
click at [248, 137] on img "Content" at bounding box center [229, 123] width 66 height 66
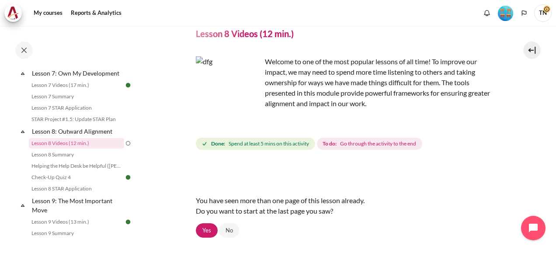
scroll to position [88, 0]
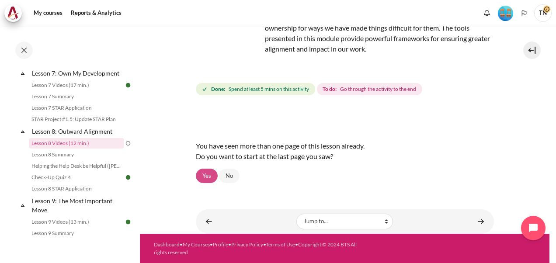
click at [209, 175] on link "Yes" at bounding box center [207, 176] width 22 height 15
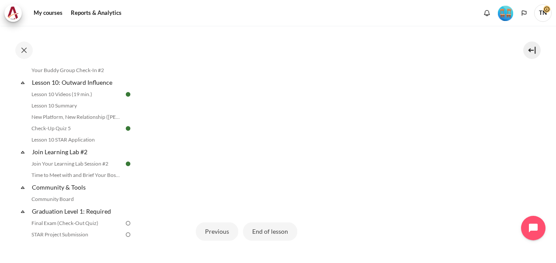
scroll to position [817, 0]
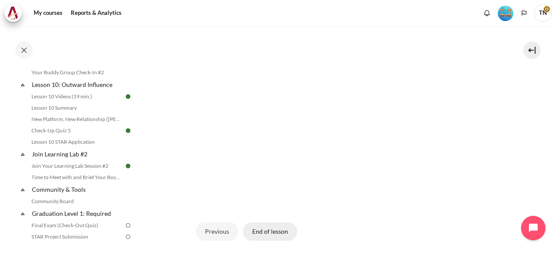
click at [267, 232] on button "End of lesson" at bounding box center [270, 231] width 54 height 18
